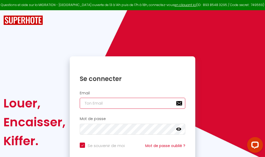
click at [131, 105] on input "email" at bounding box center [132, 103] width 105 height 11
type input "m"
checkbox input "true"
type input "ma"
checkbox input "true"
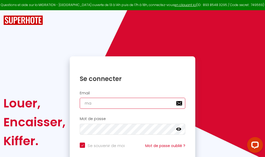
type input "mar"
checkbox input "true"
type input "marc"
checkbox input "true"
type input "marcd"
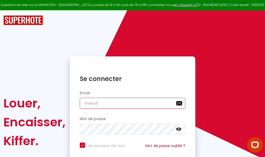
checkbox input "true"
type input "marcdp"
checkbox input "true"
type input "marcdpo"
checkbox input "true"
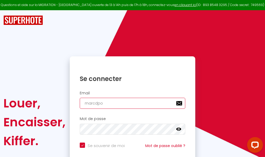
type input "marcdpoz"
checkbox input "true"
type input "marcdpoz."
checkbox input "true"
type input "marcdpoz.l"
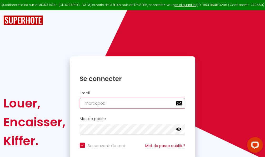
checkbox input "true"
type input "marcdpoz.lo"
checkbox input "true"
type input "marcdpoz.loc"
checkbox input "true"
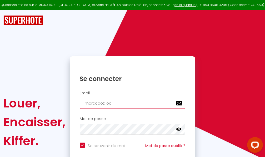
type input "marcdpoz.loca"
checkbox input "true"
type input "marcdpoz.locat"
checkbox input "true"
type input "marcdpoz.locati"
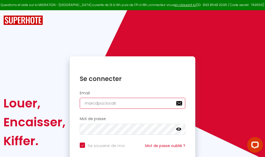
checkbox input "true"
type input "marcdpoz.locatio"
checkbox input "true"
type input "marcdpoz.location"
checkbox input "true"
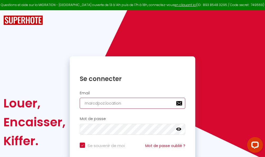
type input "marcdpoz.location@"
checkbox input "true"
type input "marcdpoz.location@g"
checkbox input "true"
type input "marcdpoz.location@gm"
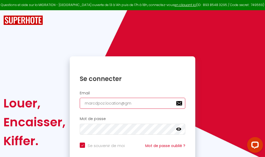
checkbox input "true"
type input "marcdpoz.location@gma"
checkbox input "true"
type input "marcdpoz.location@gmai"
checkbox input "true"
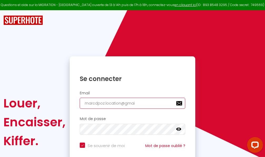
type input "[EMAIL_ADDRESS]"
checkbox input "true"
type input "[EMAIL_ADDRESS]."
checkbox input "true"
type input "marcdpoz.location@gmail.c"
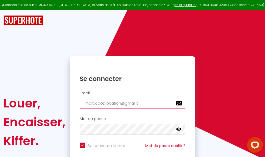
checkbox input "true"
type input "[EMAIL_ADDRESS][DOMAIN_NAME]"
checkbox input "true"
type input "[EMAIL_ADDRESS][DOMAIN_NAME]"
checkbox input "true"
